Goal: Information Seeking & Learning: Learn about a topic

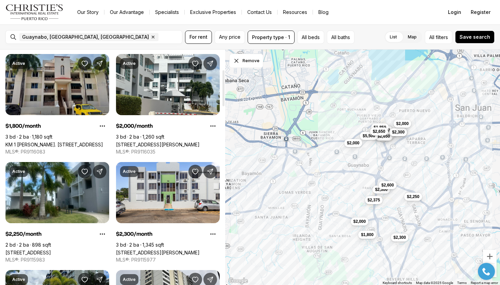
scroll to position [131, 0]
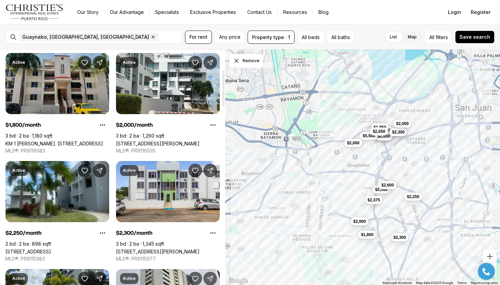
click at [84, 141] on link "KM 1 [PERSON_NAME]. [STREET_ADDRESS]" at bounding box center [54, 144] width 98 height 6
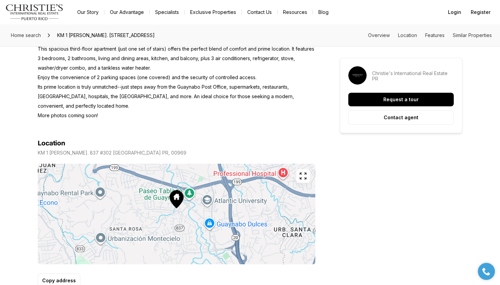
scroll to position [315, 0]
click at [303, 175] on icon "button" at bounding box center [303, 175] width 8 height 8
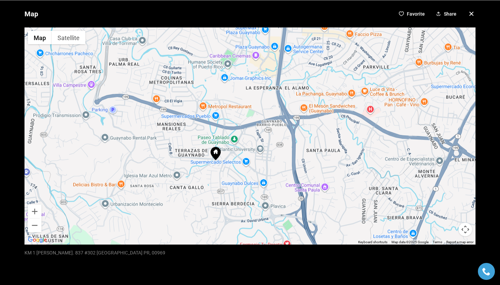
drag, startPoint x: 370, startPoint y: 152, endPoint x: 334, endPoint y: 180, distance: 46.2
click at [334, 180] on div at bounding box center [249, 135] width 451 height 217
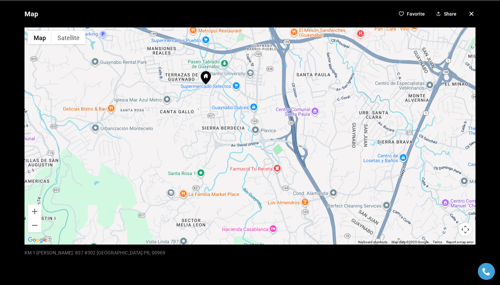
drag, startPoint x: 343, startPoint y: 174, endPoint x: 332, endPoint y: 97, distance: 77.6
click at [332, 97] on div at bounding box center [249, 135] width 451 height 217
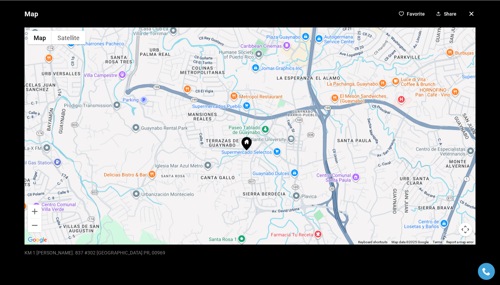
drag, startPoint x: 180, startPoint y: 126, endPoint x: 221, endPoint y: 192, distance: 77.6
click at [221, 192] on div at bounding box center [249, 135] width 451 height 217
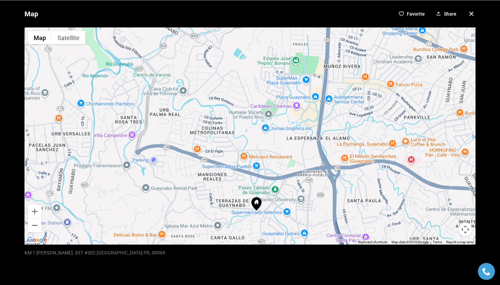
drag, startPoint x: 322, startPoint y: 131, endPoint x: 332, endPoint y: 194, distance: 64.0
click at [332, 194] on div at bounding box center [249, 135] width 451 height 217
click at [470, 12] on icon "button" at bounding box center [471, 14] width 8 height 8
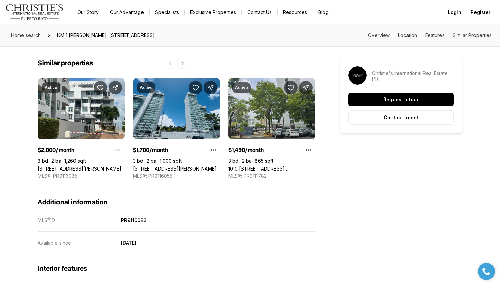
scroll to position [583, 0]
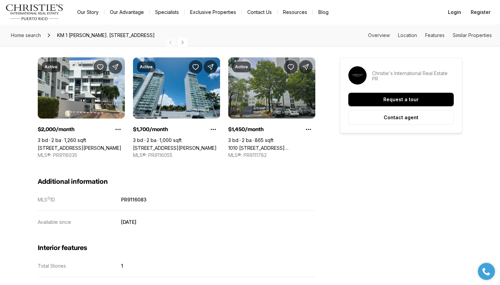
click at [287, 145] on link "1010 [STREET_ADDRESS][PERSON_NAME]" at bounding box center [271, 148] width 87 height 6
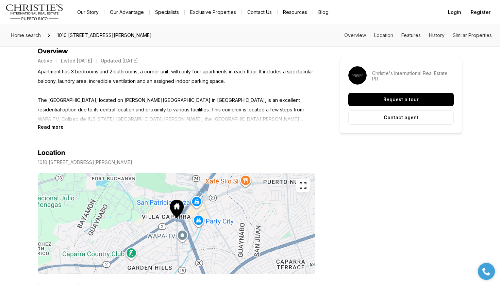
scroll to position [283, 0]
click at [55, 127] on b "Read more" at bounding box center [51, 127] width 26 height 6
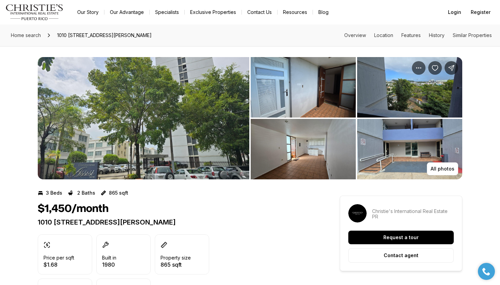
scroll to position [0, 0]
click at [178, 109] on img "View image gallery" at bounding box center [143, 118] width 211 height 122
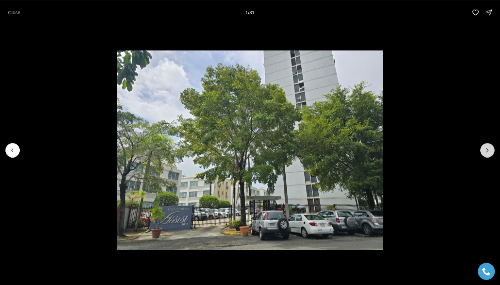
click at [488, 149] on icon "Next slide" at bounding box center [487, 150] width 7 height 7
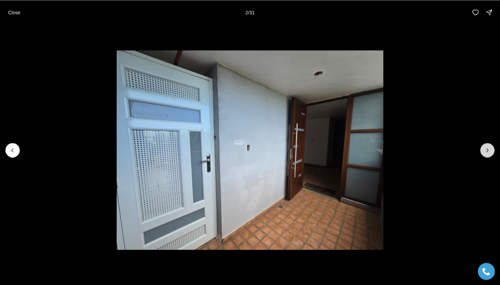
click at [488, 149] on icon "Next slide" at bounding box center [487, 150] width 7 height 7
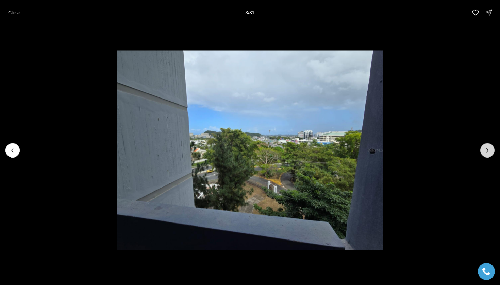
click at [488, 149] on icon "Next slide" at bounding box center [487, 150] width 7 height 7
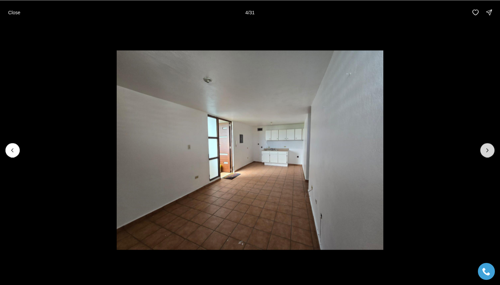
click at [488, 149] on icon "Next slide" at bounding box center [487, 150] width 7 height 7
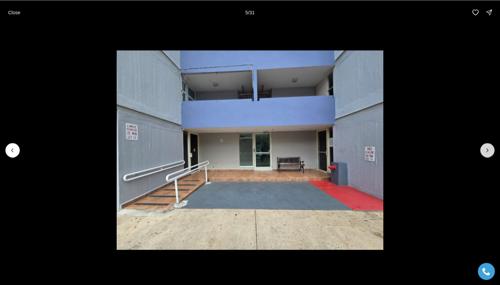
click at [488, 149] on icon "Next slide" at bounding box center [487, 150] width 7 height 7
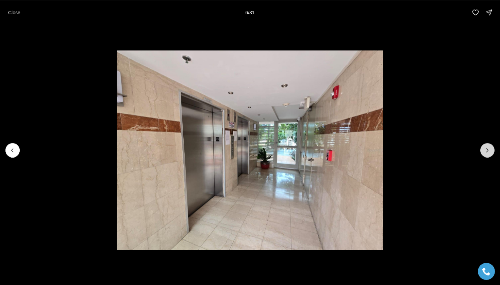
click at [488, 149] on icon "Next slide" at bounding box center [487, 150] width 7 height 7
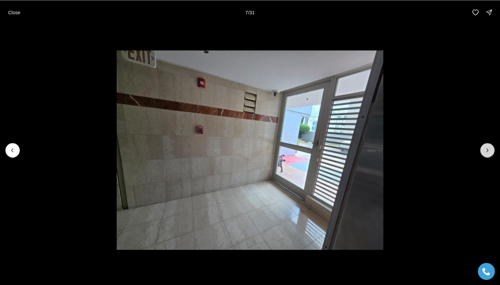
click at [488, 149] on icon "Next slide" at bounding box center [487, 150] width 7 height 7
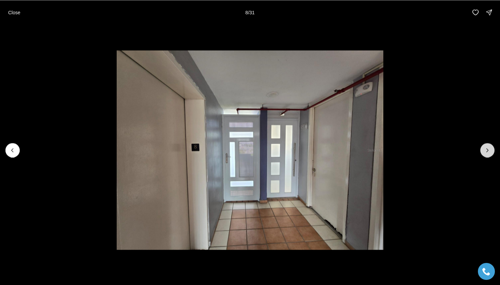
click at [488, 149] on icon "Next slide" at bounding box center [487, 150] width 7 height 7
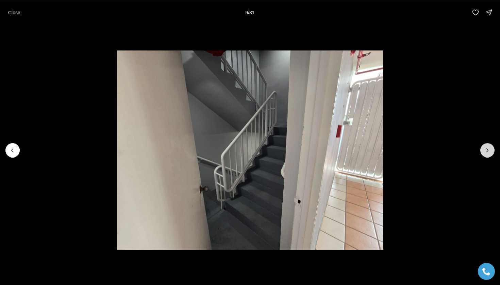
click at [488, 149] on icon "Next slide" at bounding box center [487, 150] width 7 height 7
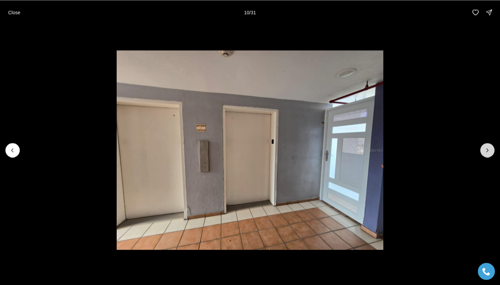
click at [488, 149] on icon "Next slide" at bounding box center [487, 150] width 7 height 7
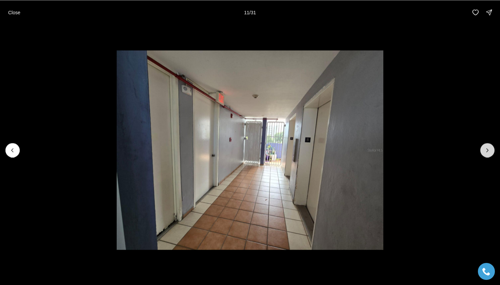
click at [488, 149] on icon "Next slide" at bounding box center [487, 150] width 7 height 7
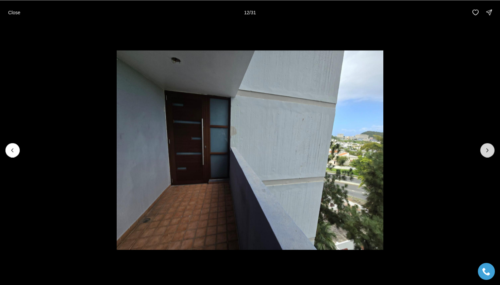
click at [488, 149] on icon "Next slide" at bounding box center [487, 150] width 7 height 7
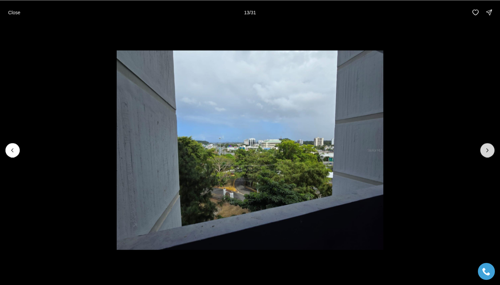
click at [488, 149] on icon "Next slide" at bounding box center [487, 150] width 7 height 7
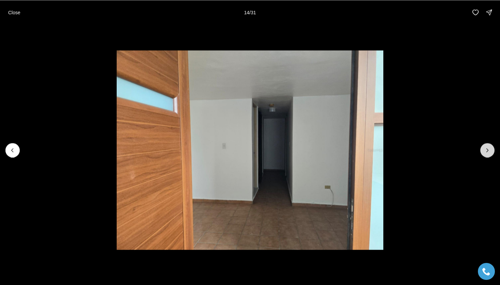
click at [488, 149] on icon "Next slide" at bounding box center [487, 150] width 7 height 7
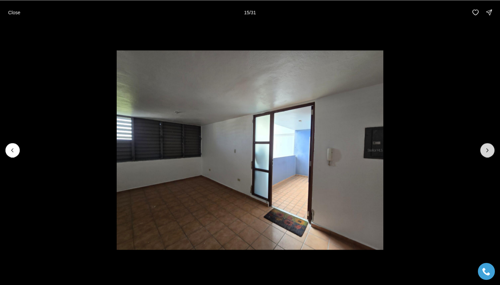
click at [488, 149] on icon "Next slide" at bounding box center [487, 150] width 7 height 7
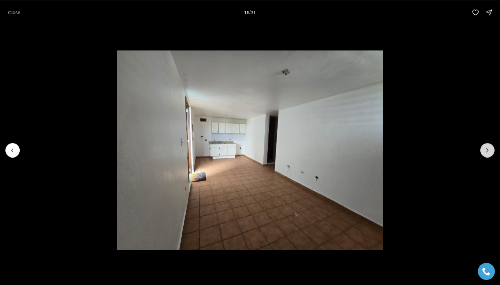
click at [488, 149] on icon "Next slide" at bounding box center [487, 150] width 7 height 7
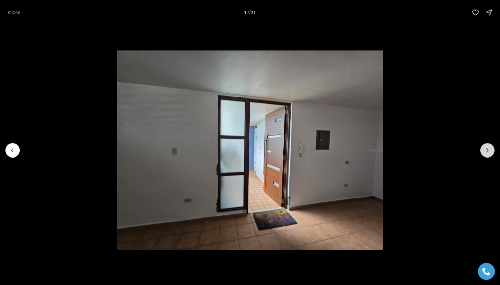
click at [488, 149] on icon "Next slide" at bounding box center [487, 150] width 7 height 7
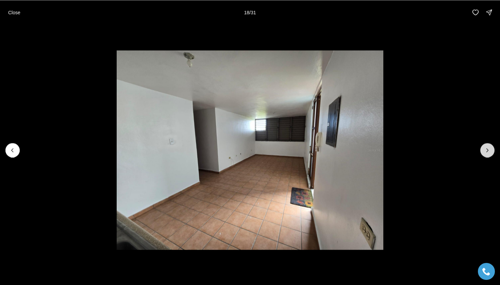
click at [488, 149] on icon "Next slide" at bounding box center [487, 150] width 7 height 7
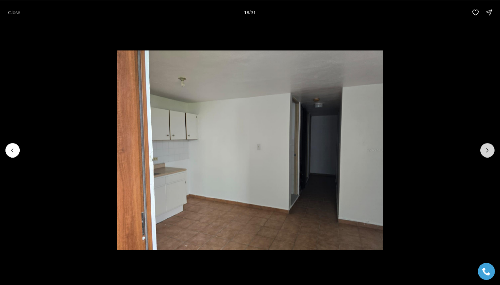
click at [488, 149] on icon "Next slide" at bounding box center [487, 150] width 7 height 7
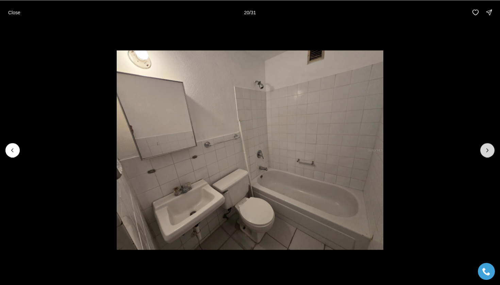
click at [488, 149] on icon "Next slide" at bounding box center [487, 150] width 7 height 7
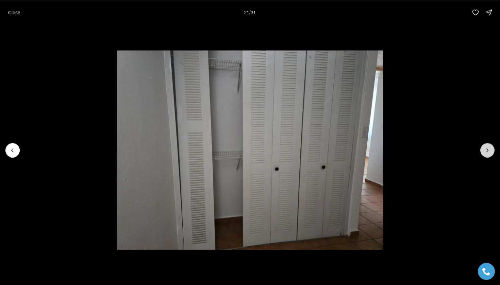
click at [488, 149] on icon "Next slide" at bounding box center [487, 150] width 7 height 7
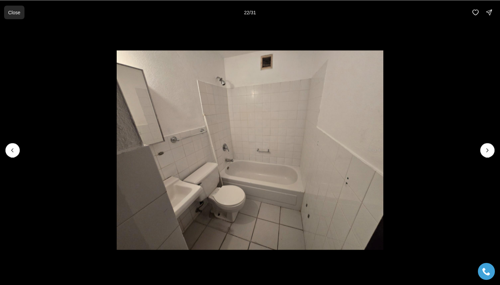
click at [19, 10] on p "Close" at bounding box center [14, 12] width 12 height 5
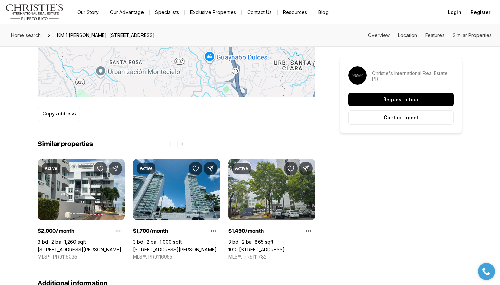
scroll to position [483, 0]
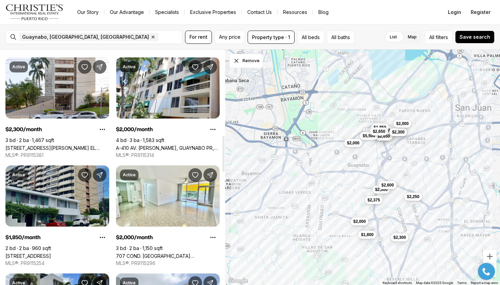
scroll to position [559, 0]
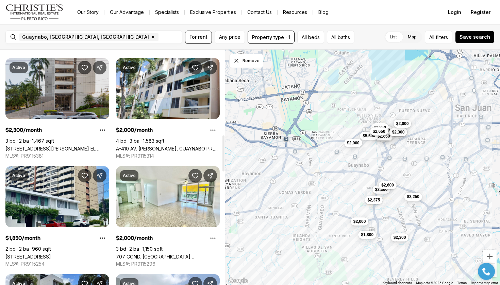
click at [66, 146] on link "[STREET_ADDRESS][PERSON_NAME] EL GENERALIFE, GUAYNABO PR, 00968" at bounding box center [57, 149] width 104 height 6
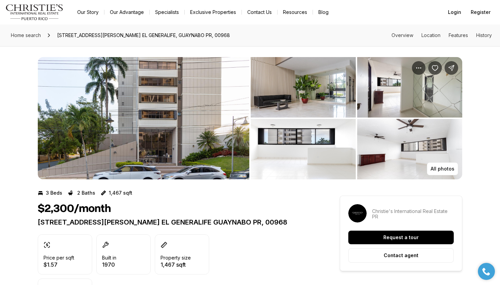
click at [303, 95] on img "View image gallery" at bounding box center [303, 87] width 105 height 61
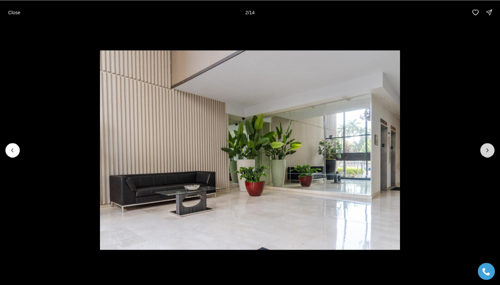
click at [489, 147] on icon "Next slide" at bounding box center [487, 150] width 7 height 7
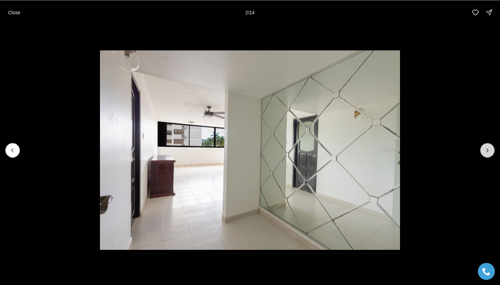
click at [489, 147] on icon "Next slide" at bounding box center [487, 150] width 7 height 7
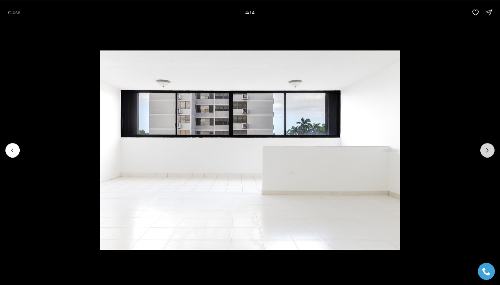
click at [489, 147] on icon "Next slide" at bounding box center [487, 150] width 7 height 7
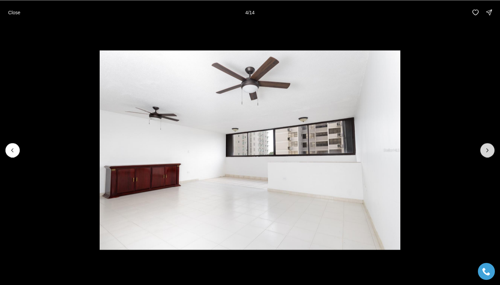
click at [489, 147] on icon "Next slide" at bounding box center [487, 150] width 7 height 7
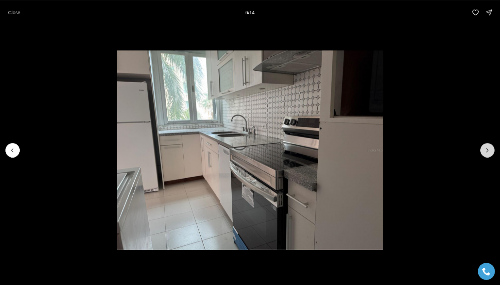
click at [489, 147] on icon "Next slide" at bounding box center [487, 150] width 7 height 7
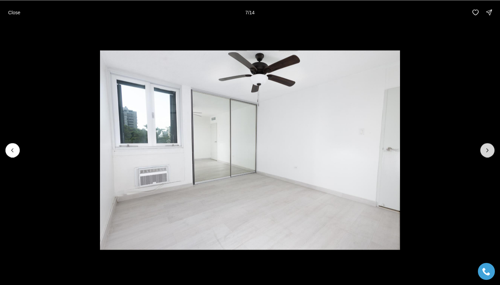
click at [489, 147] on icon "Next slide" at bounding box center [487, 150] width 7 height 7
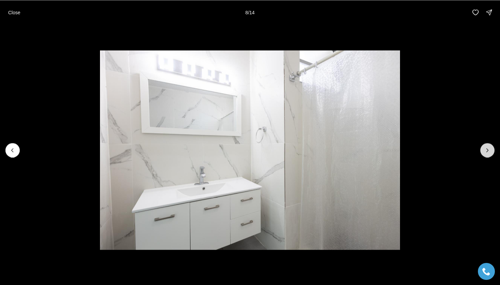
click at [489, 147] on icon "Next slide" at bounding box center [487, 150] width 7 height 7
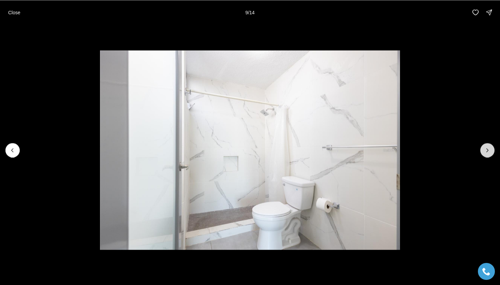
click at [489, 147] on icon "Next slide" at bounding box center [487, 150] width 7 height 7
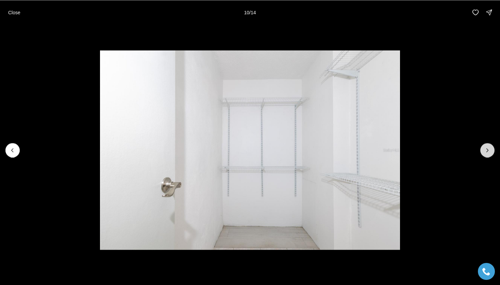
click at [489, 147] on icon "Next slide" at bounding box center [487, 150] width 7 height 7
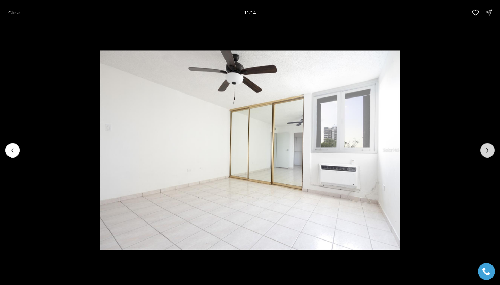
click at [489, 147] on icon "Next slide" at bounding box center [487, 150] width 7 height 7
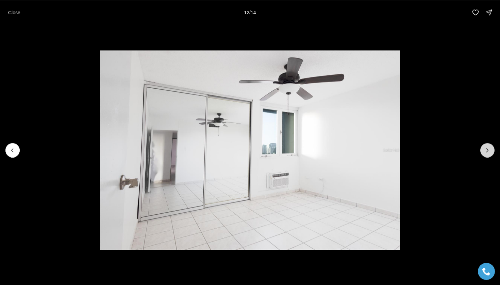
click at [489, 147] on icon "Next slide" at bounding box center [487, 150] width 7 height 7
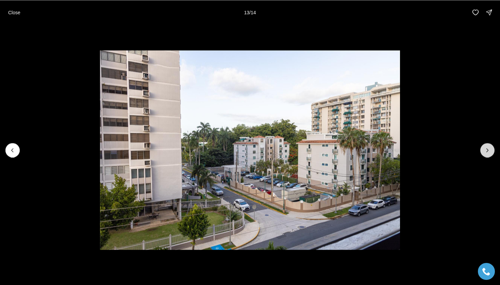
click at [489, 147] on icon "Next slide" at bounding box center [487, 150] width 7 height 7
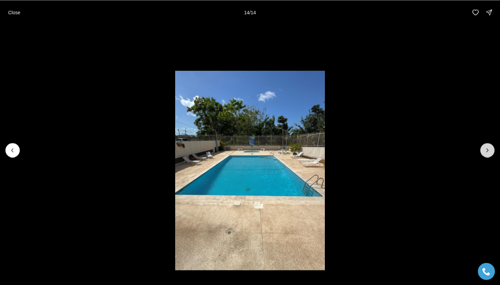
click at [489, 147] on div at bounding box center [487, 150] width 14 height 14
click at [15, 13] on p "Close" at bounding box center [14, 12] width 12 height 5
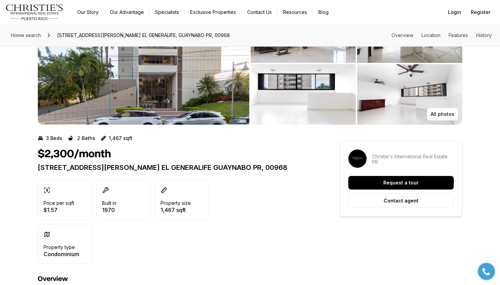
scroll to position [54, 0]
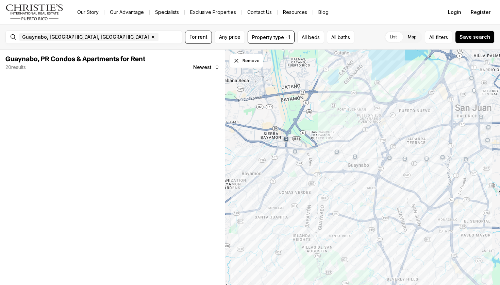
click at [233, 38] on span "Any price" at bounding box center [229, 36] width 21 height 5
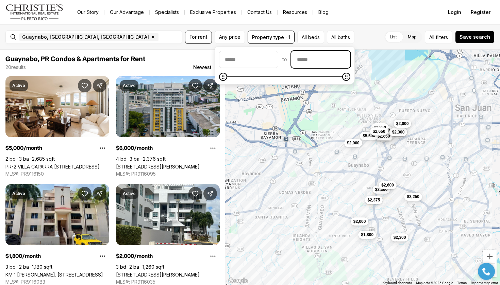
click at [332, 62] on input "priceMax" at bounding box center [320, 59] width 58 height 16
type input "******"
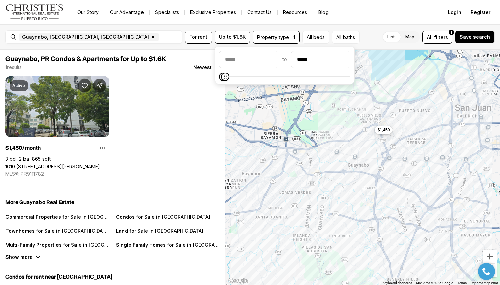
click at [391, 10] on div "Our Story Our Advantage Specialists Exclusive Properties Contact Us Resources B…" at bounding box center [254, 12] width 364 height 10
